Goal: Task Accomplishment & Management: Manage account settings

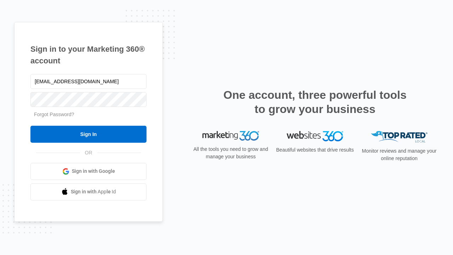
type input "dankie614@gmail.com"
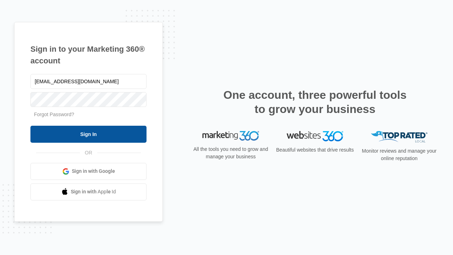
click at [88, 134] on input "Sign In" at bounding box center [88, 134] width 116 height 17
